Goal: Task Accomplishment & Management: Use online tool/utility

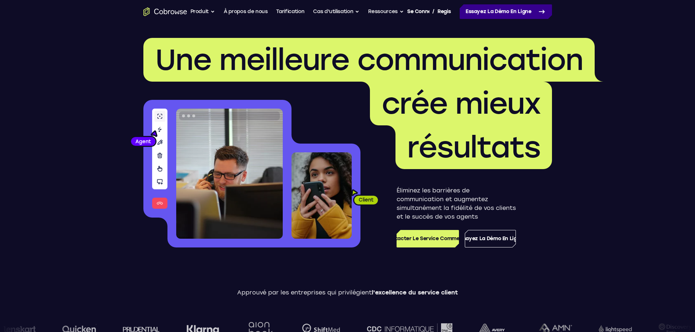
click at [504, 15] on font "Essayez la démo en ligne" at bounding box center [499, 11] width 66 height 6
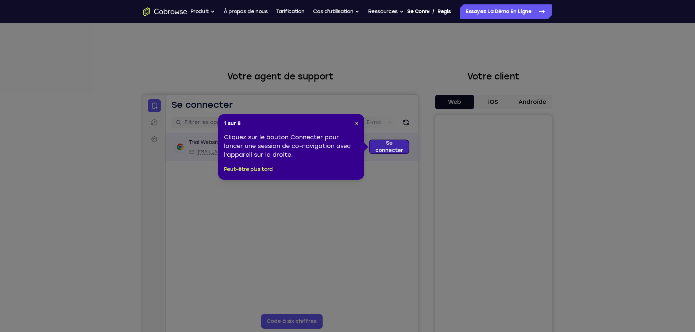
click at [393, 149] on link "Se connecter" at bounding box center [388, 146] width 39 height 13
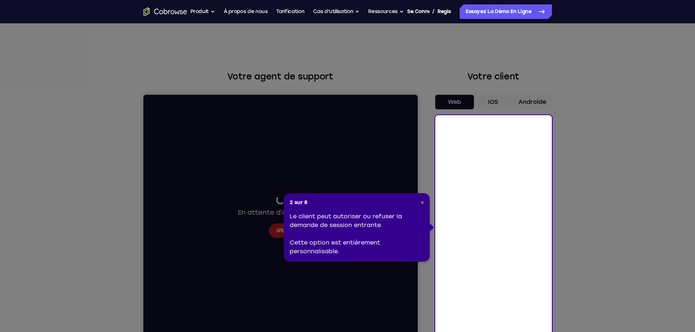
click at [422, 204] on font "×" at bounding box center [422, 203] width 3 height 6
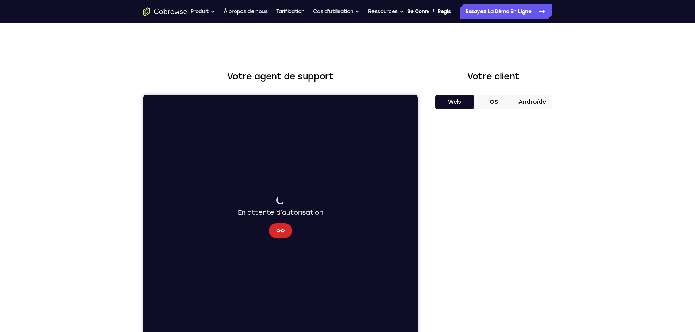
click at [282, 232] on icon "Annuler" at bounding box center [280, 231] width 9 height 9
